Goal: Transaction & Acquisition: Download file/media

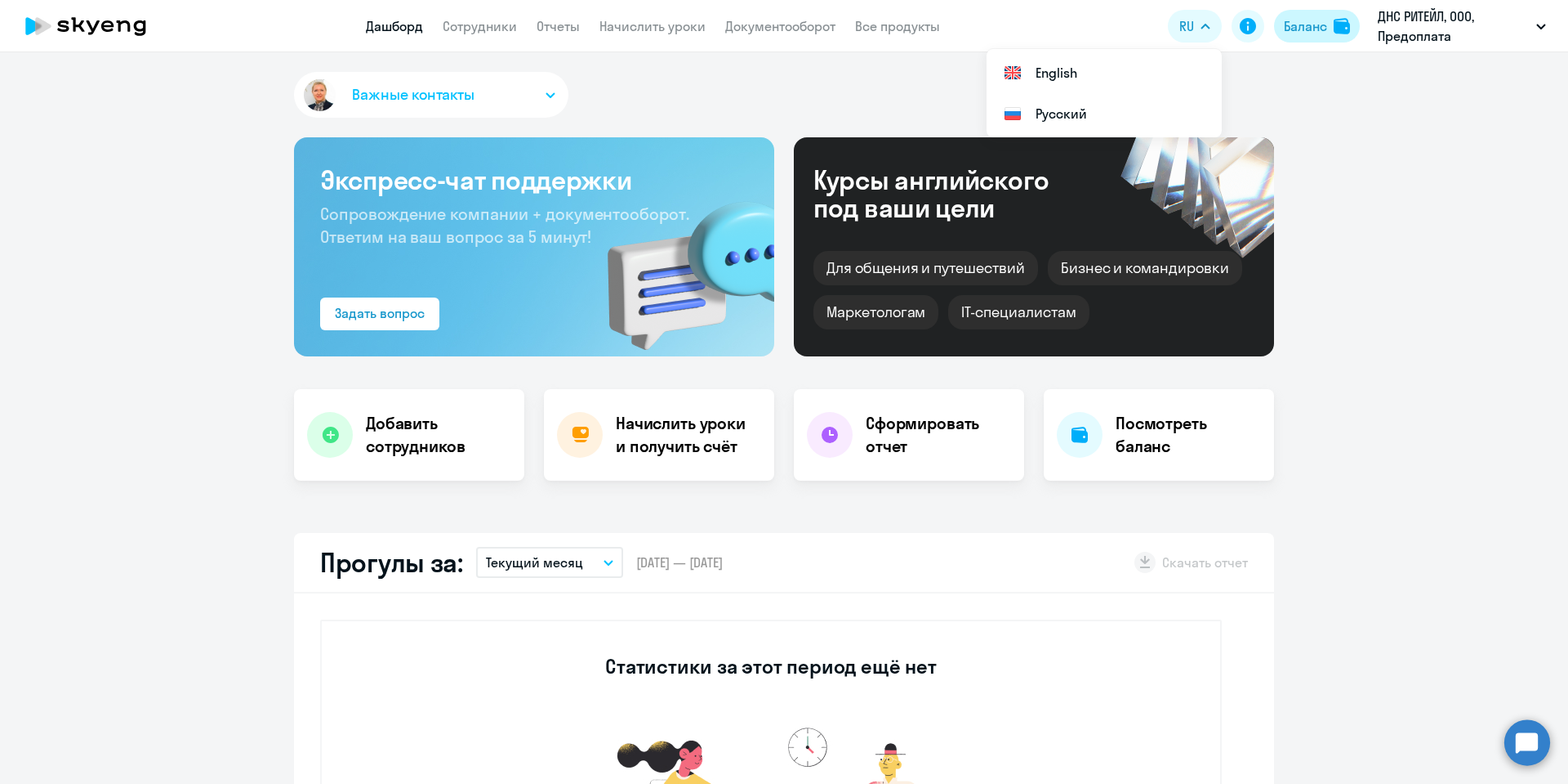
click at [1345, 26] on img at bounding box center [1341, 26] width 16 height 16
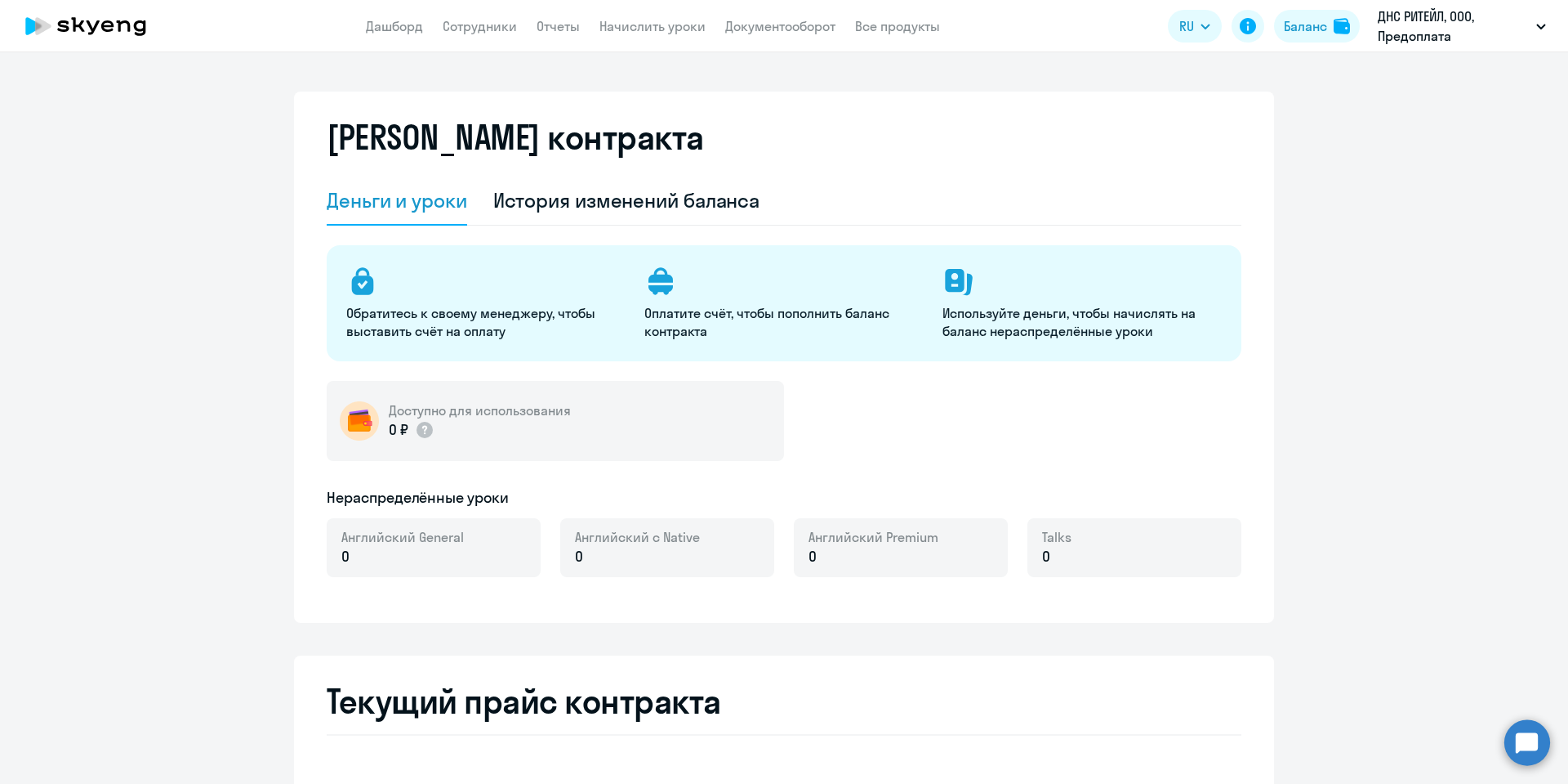
select select "english_adult_not_native_speaker"
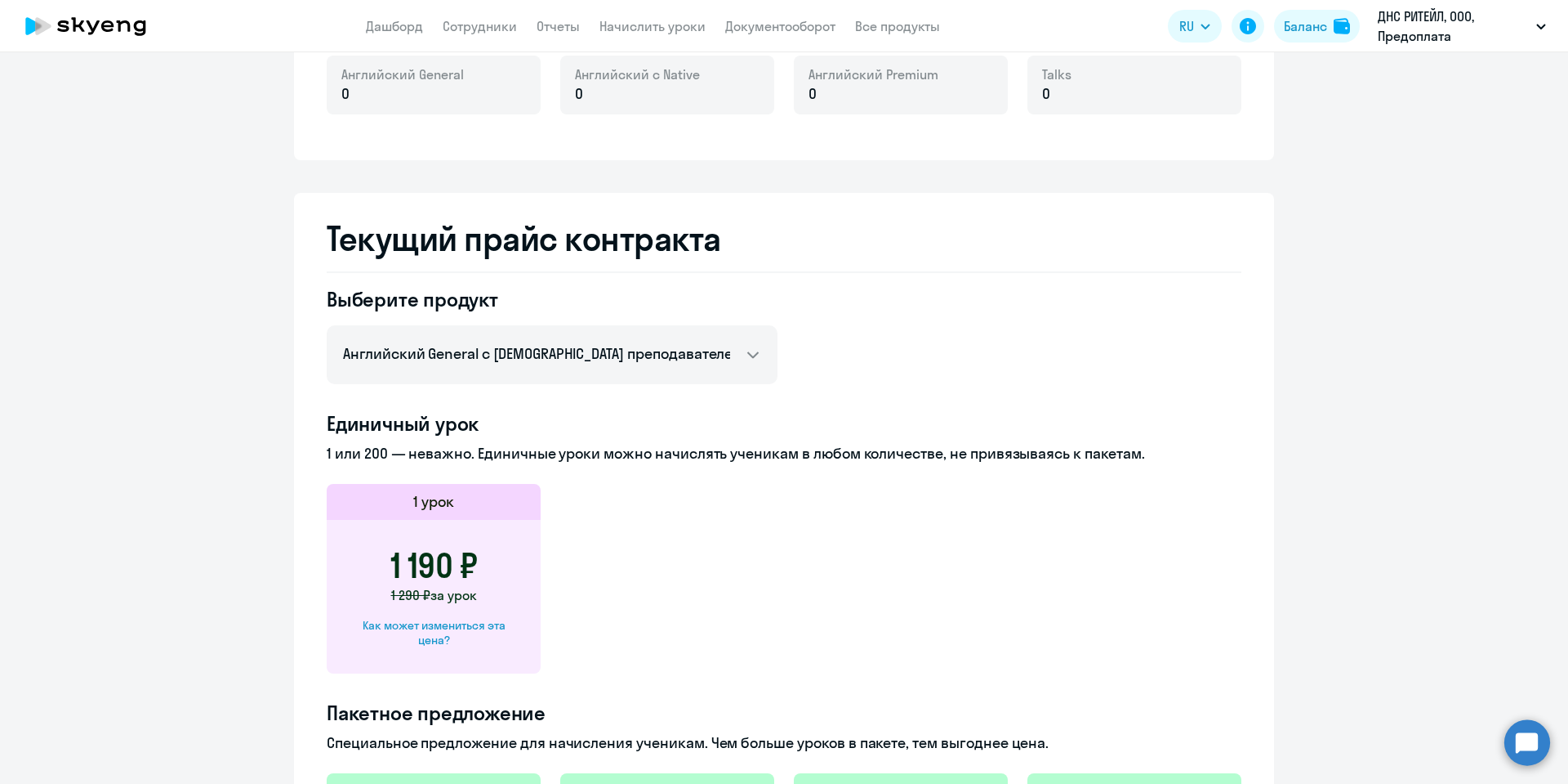
scroll to position [490, 0]
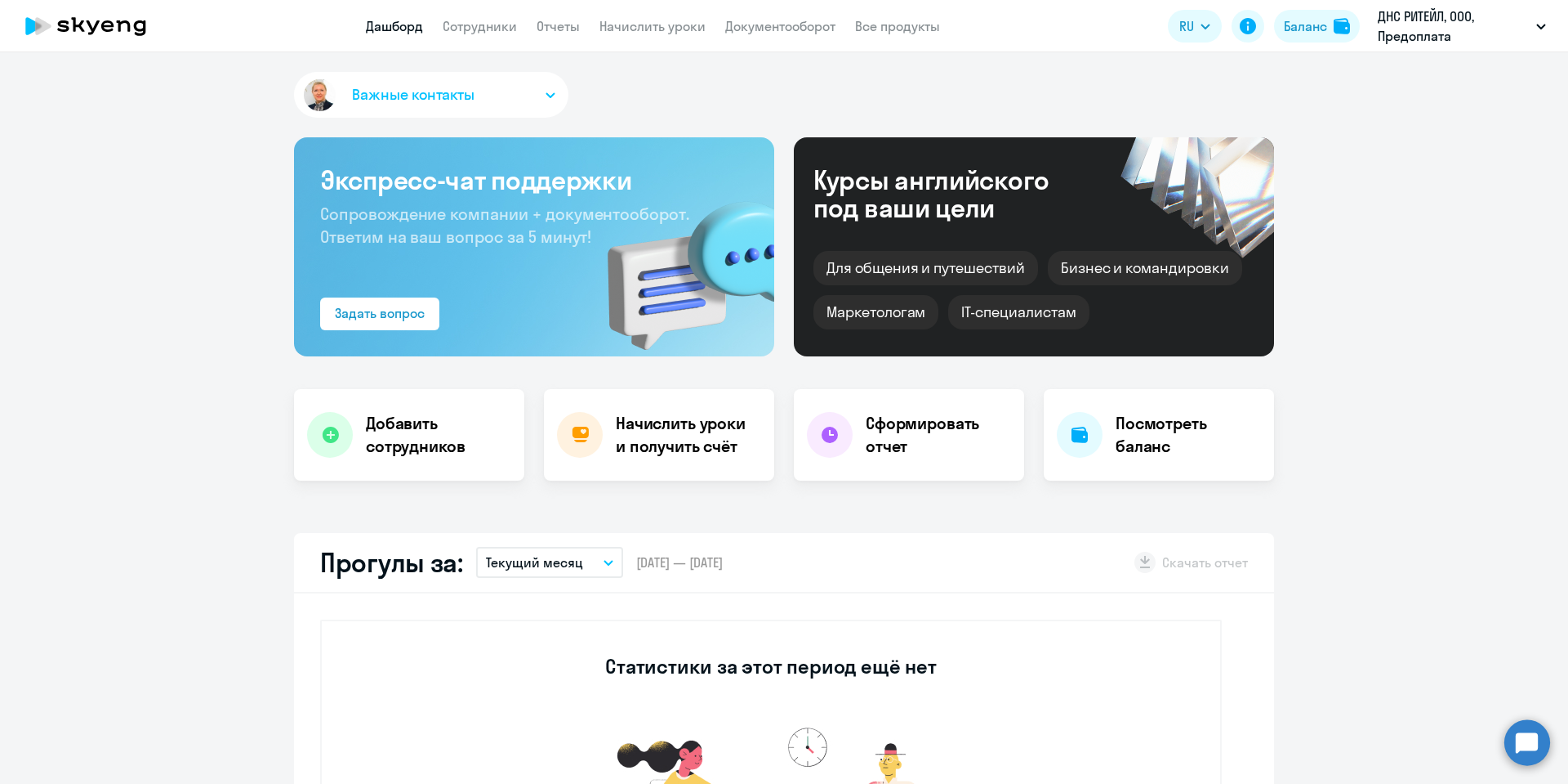
select select "30"
click at [1319, 33] on div "Баланс" at bounding box center [1305, 26] width 44 height 20
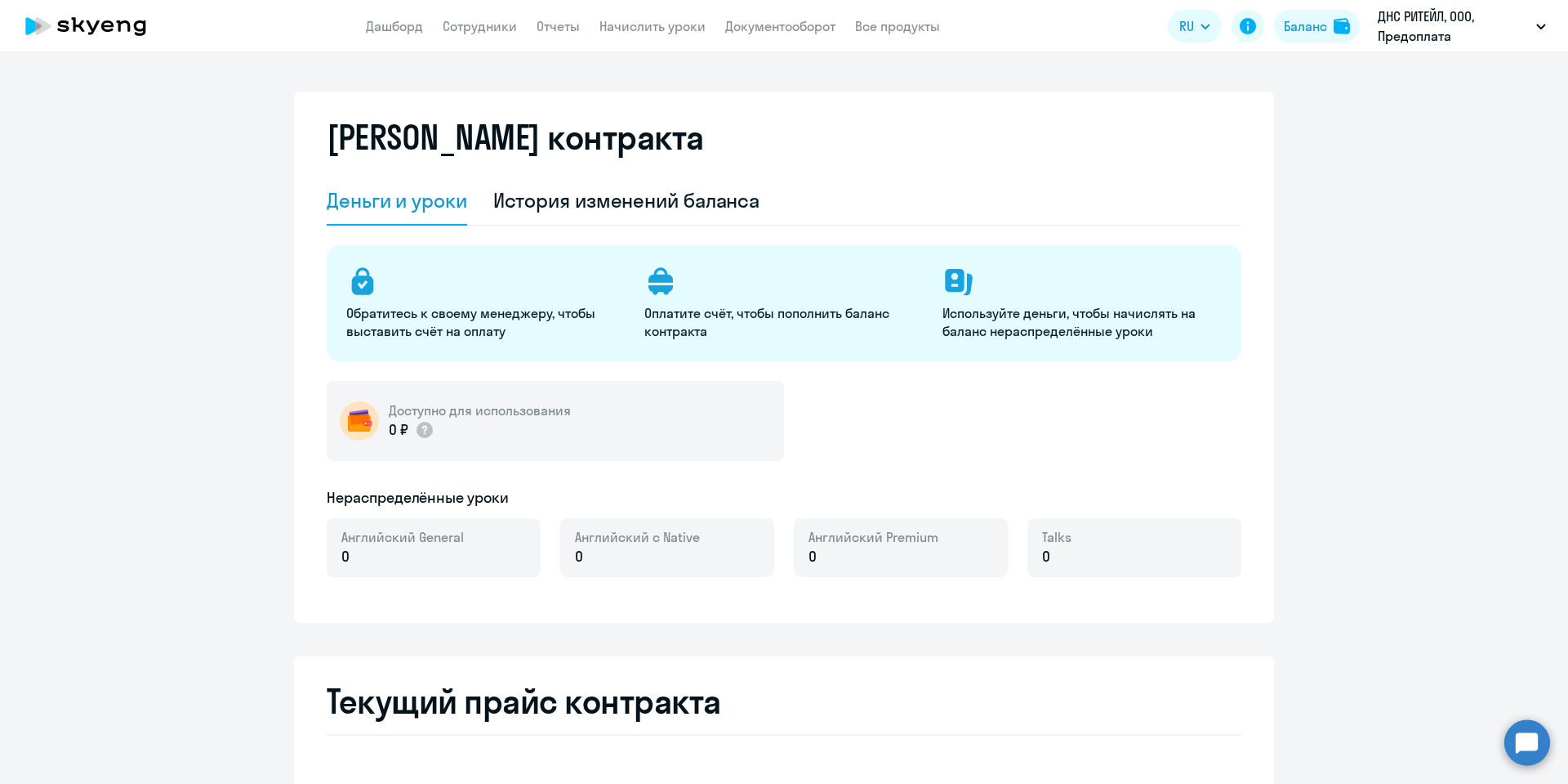
select select "english_adult_not_native_speaker"
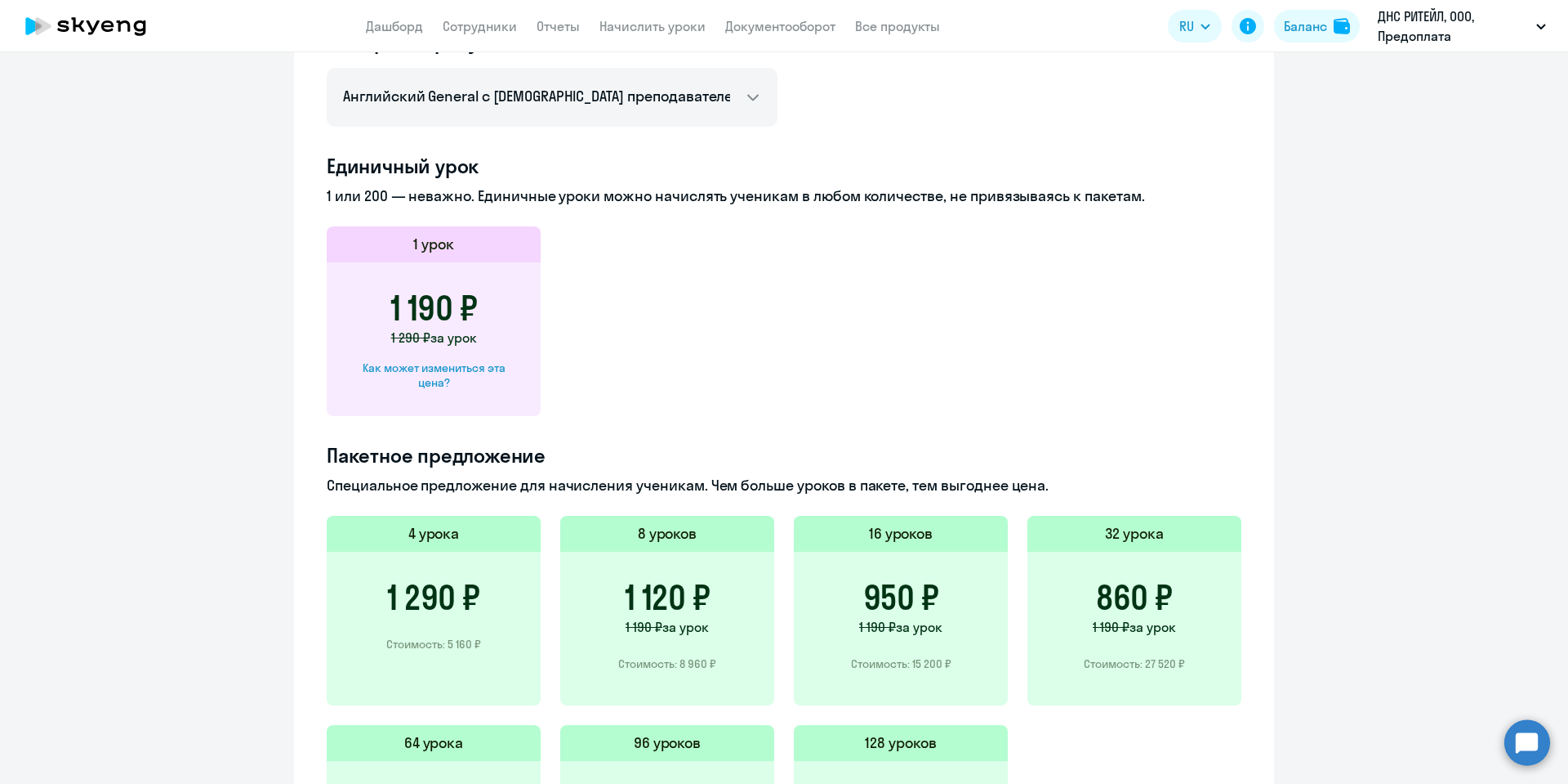
scroll to position [858, 0]
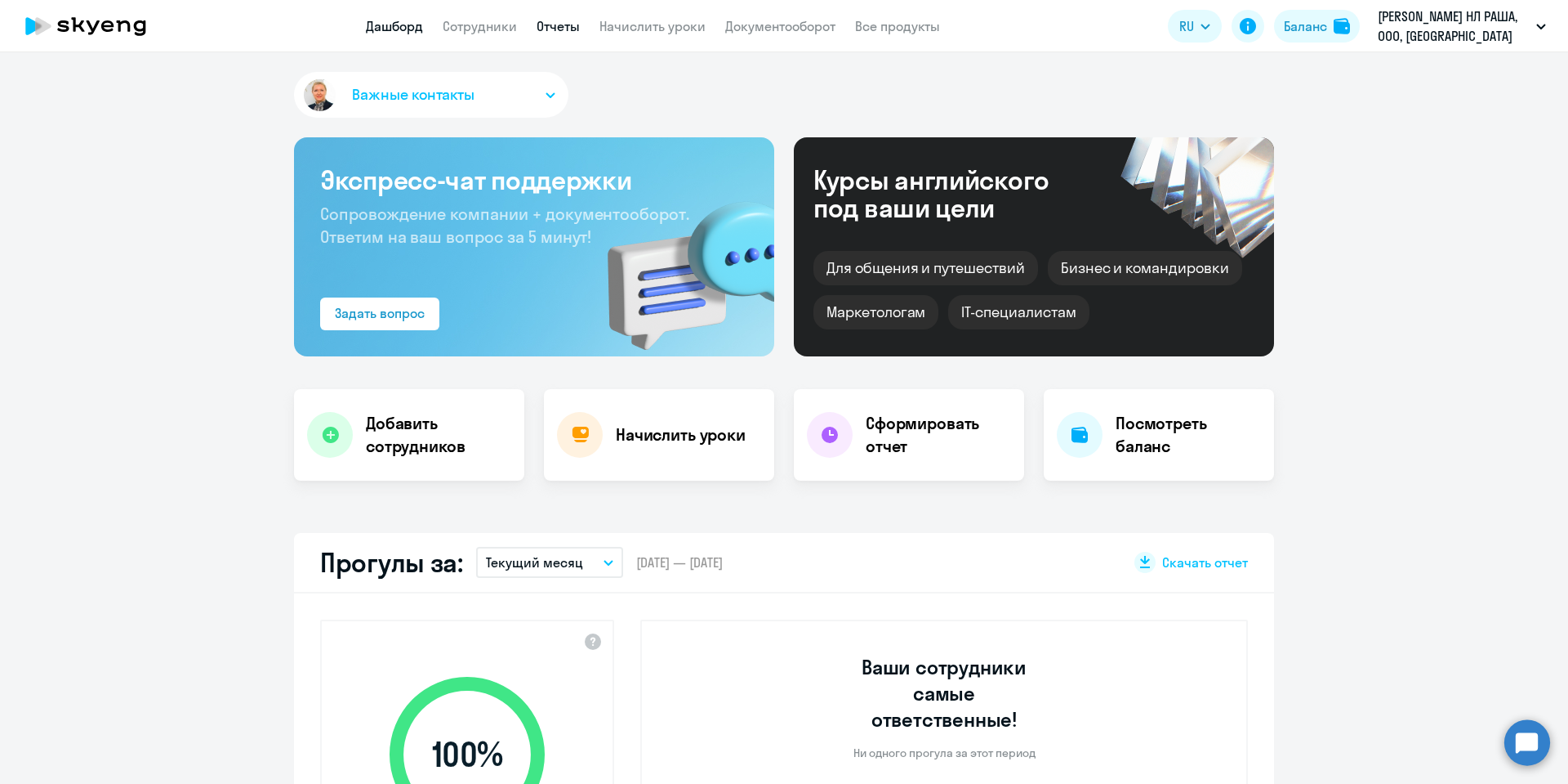
click at [566, 33] on app-menu-item-link "Отчеты" at bounding box center [558, 27] width 44 height 21
select select "30"
click at [562, 27] on link "Отчеты" at bounding box center [558, 26] width 44 height 16
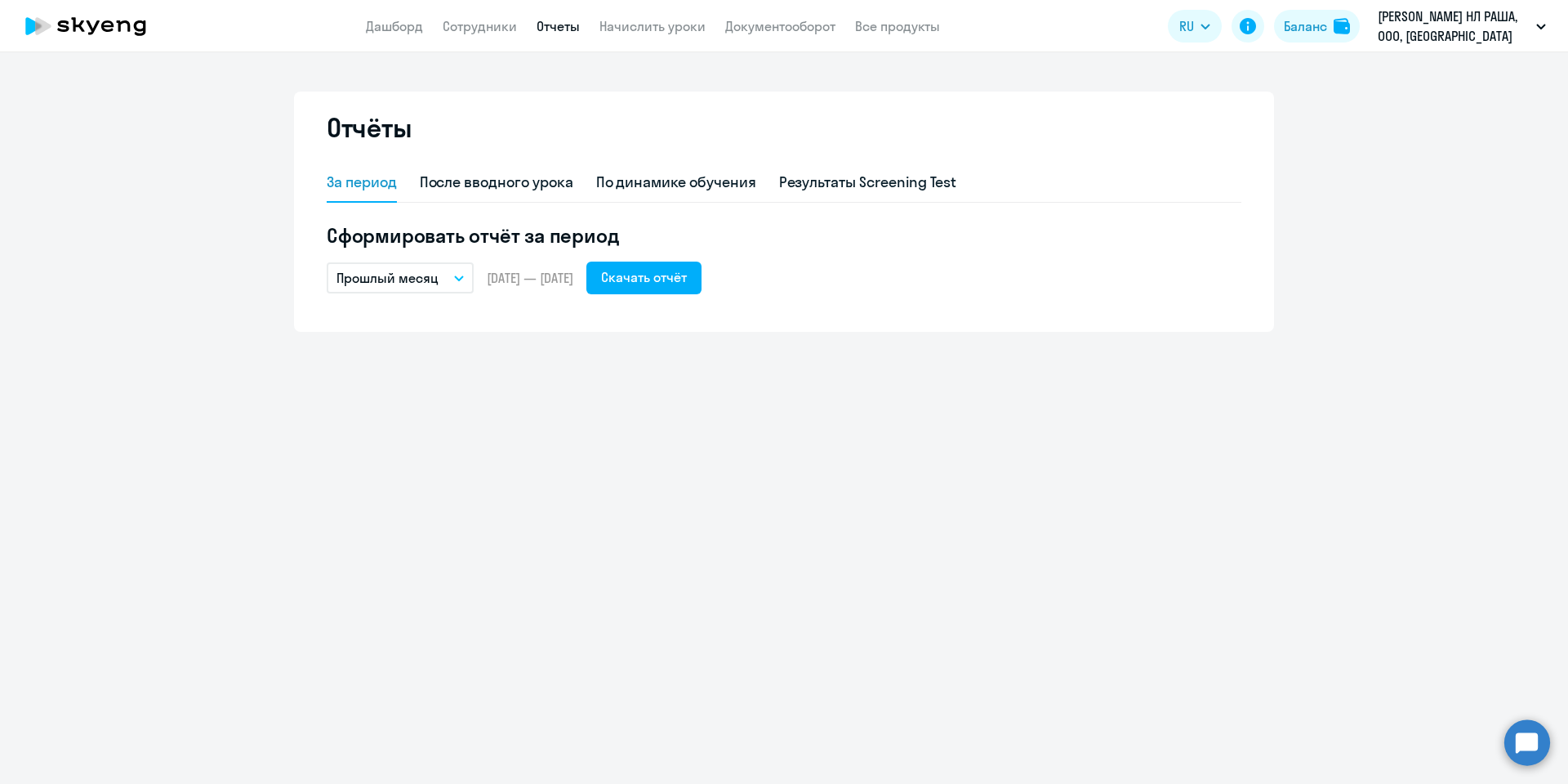
click at [468, 271] on button "Прошлый месяц" at bounding box center [400, 278] width 147 height 31
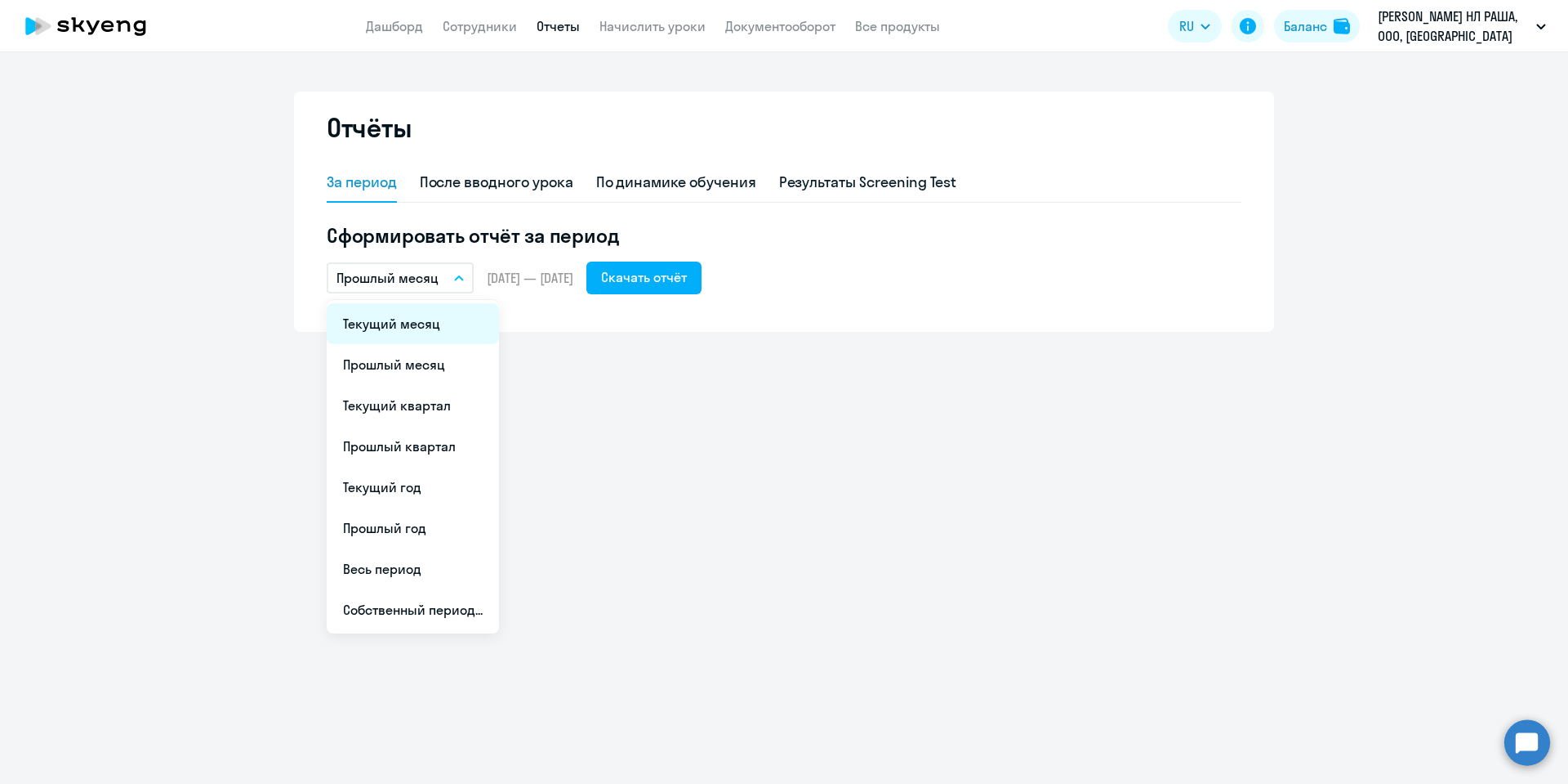
click at [430, 328] on li "Текущий месяц" at bounding box center [412, 324] width 172 height 41
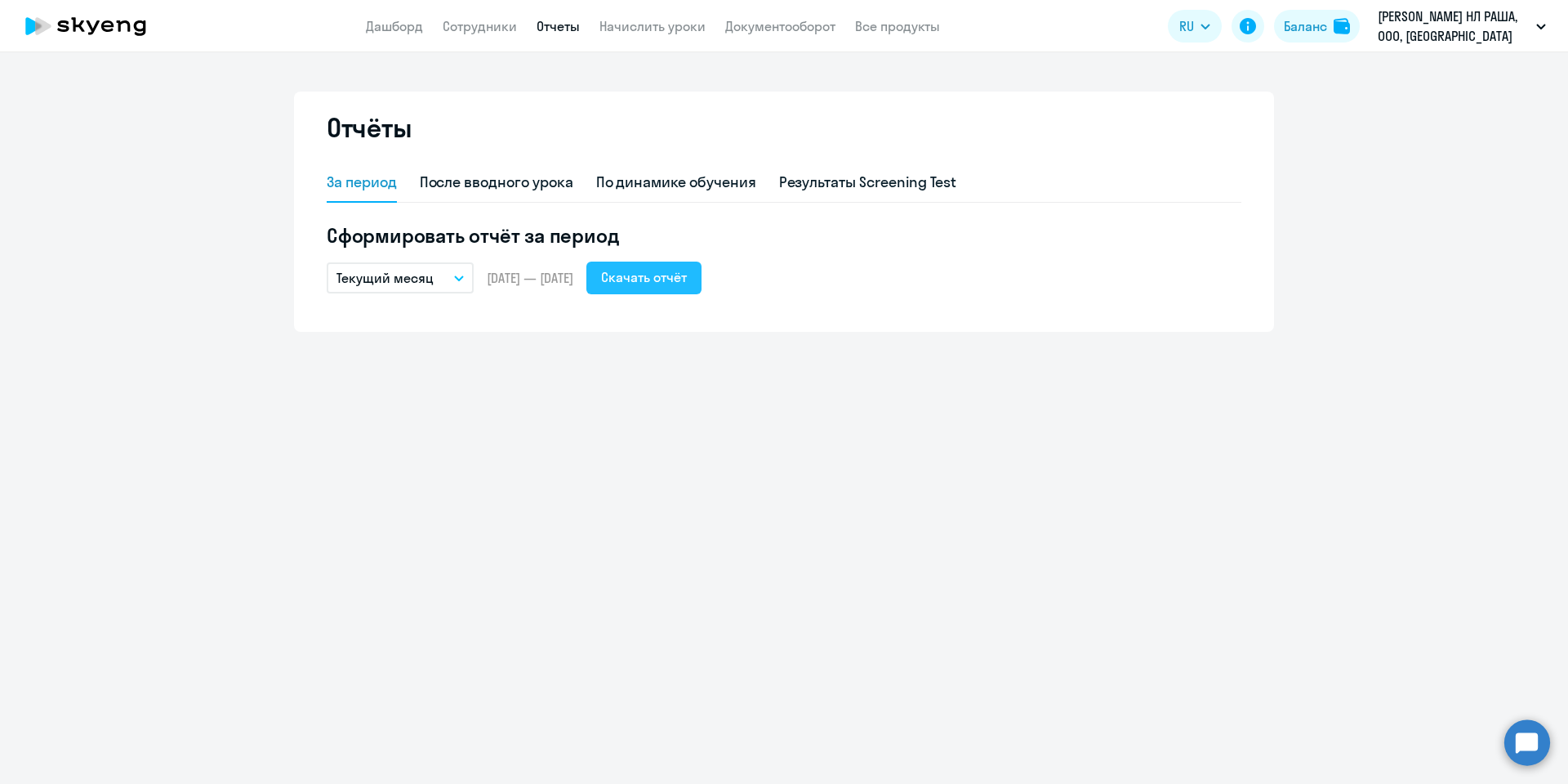
click at [686, 277] on div "Скачать отчёт" at bounding box center [644, 277] width 86 height 20
